Goal: Find specific page/section: Find specific page/section

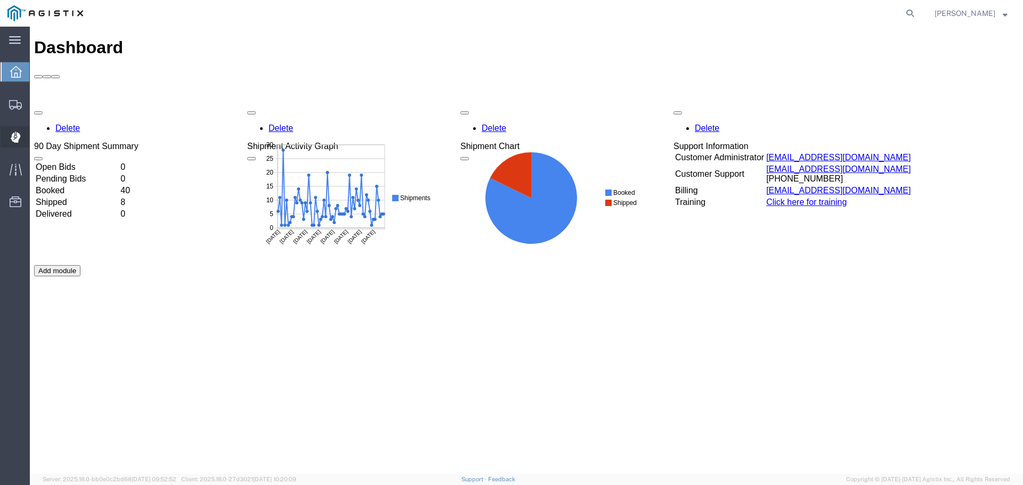
click at [37, 139] on span "Dispatch Manager" at bounding box center [32, 136] width 7 height 21
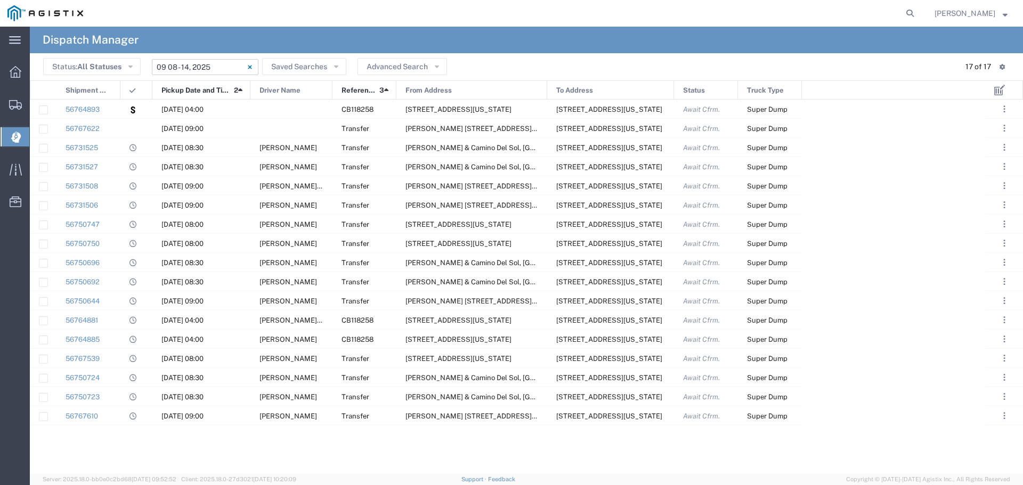
click at [177, 68] on input "09/08/2025 - 09/14/2025" at bounding box center [205, 67] width 107 height 16
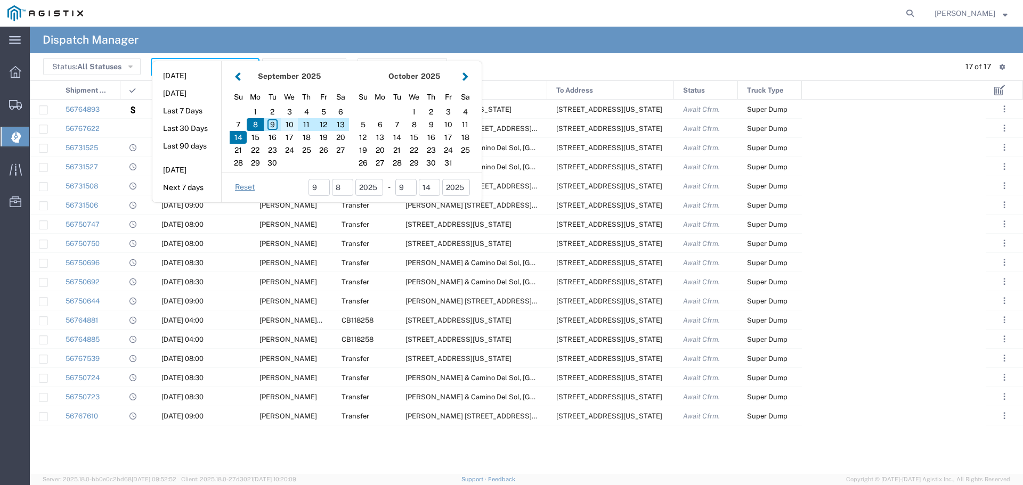
click at [288, 124] on div "10" at bounding box center [289, 124] width 17 height 13
type input "09/10/2025"
type input "09/10/2025 - 09/10/2025"
